Goal: Transaction & Acquisition: Purchase product/service

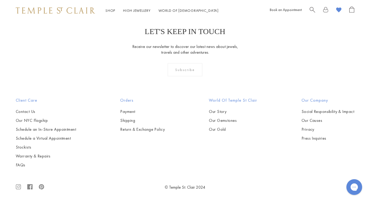
scroll to position [1414, 0]
click at [42, 188] on icon at bounding box center [41, 186] width 5 height 5
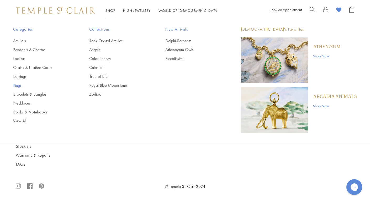
click at [15, 84] on link "Rings" at bounding box center [40, 86] width 55 height 6
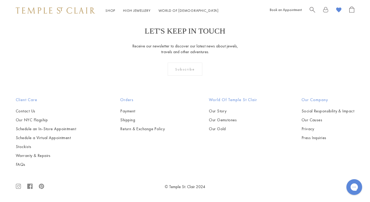
scroll to position [2216, 0]
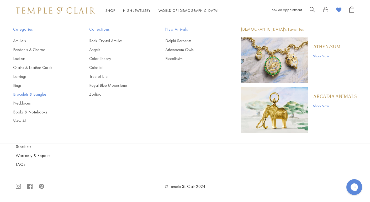
click at [26, 94] on link "Bracelets & Bangles" at bounding box center [40, 94] width 55 height 6
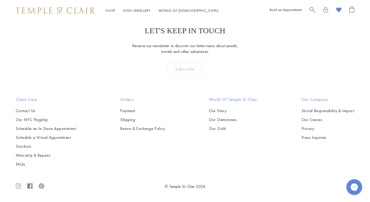
scroll to position [1778, 0]
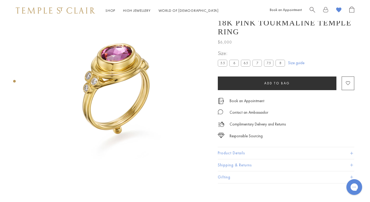
scroll to position [21, 0]
